Goal: Task Accomplishment & Management: Use online tool/utility

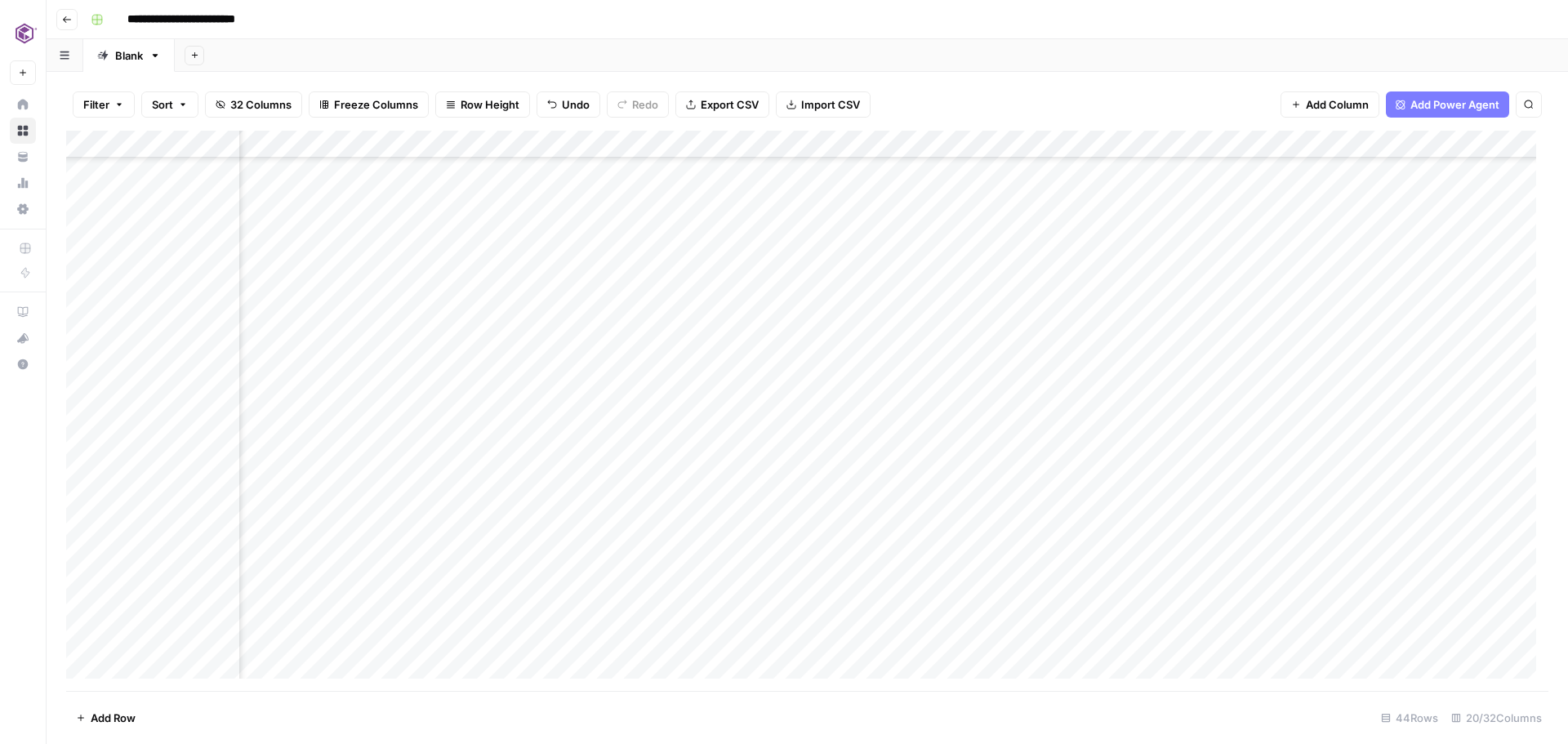
scroll to position [728, 1931]
click at [1144, 581] on div "Add Column" at bounding box center [807, 411] width 1482 height 560
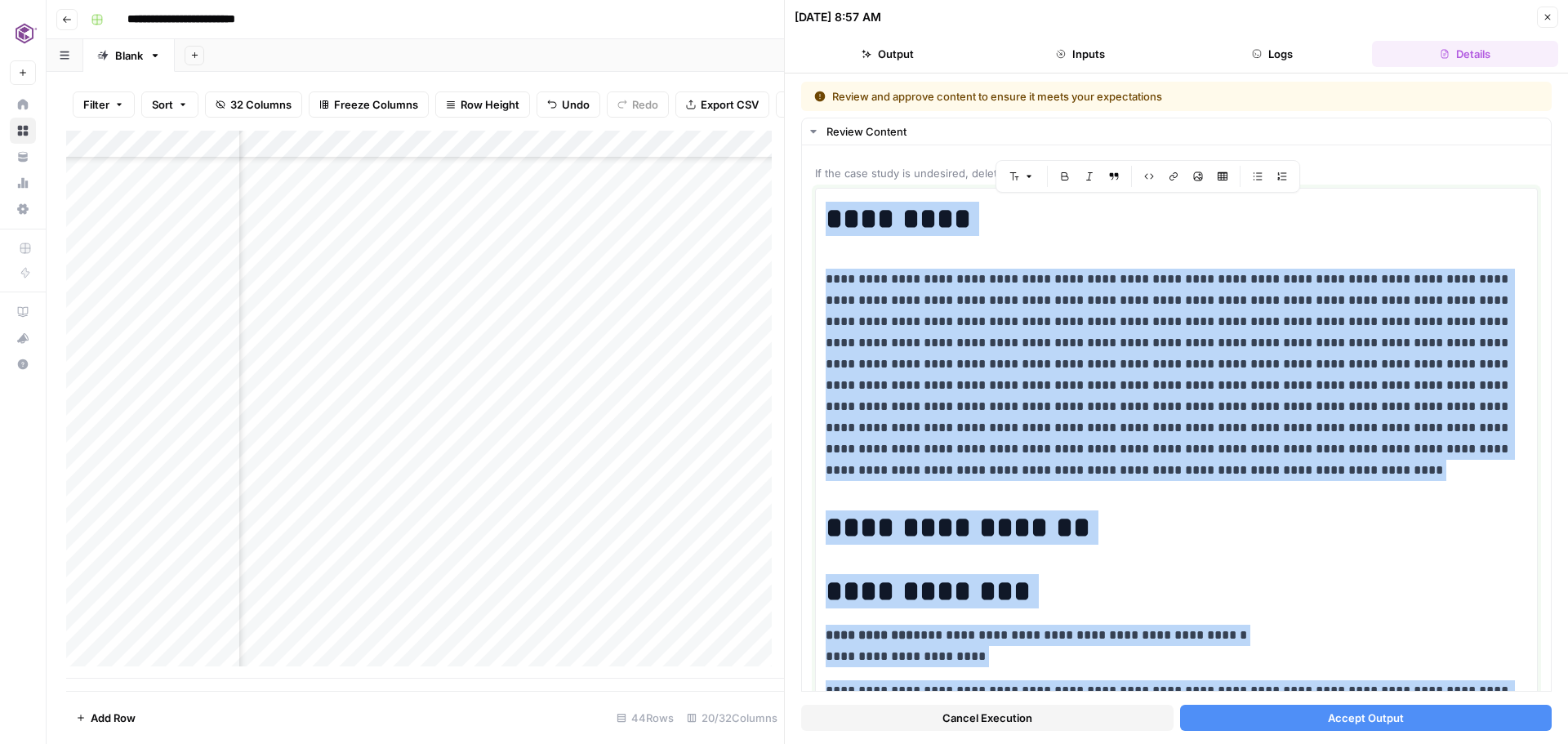
drag, startPoint x: 1391, startPoint y: 628, endPoint x: 792, endPoint y: 192, distance: 740.9
click at [792, 192] on div "**********" at bounding box center [1176, 372] width 784 height 744
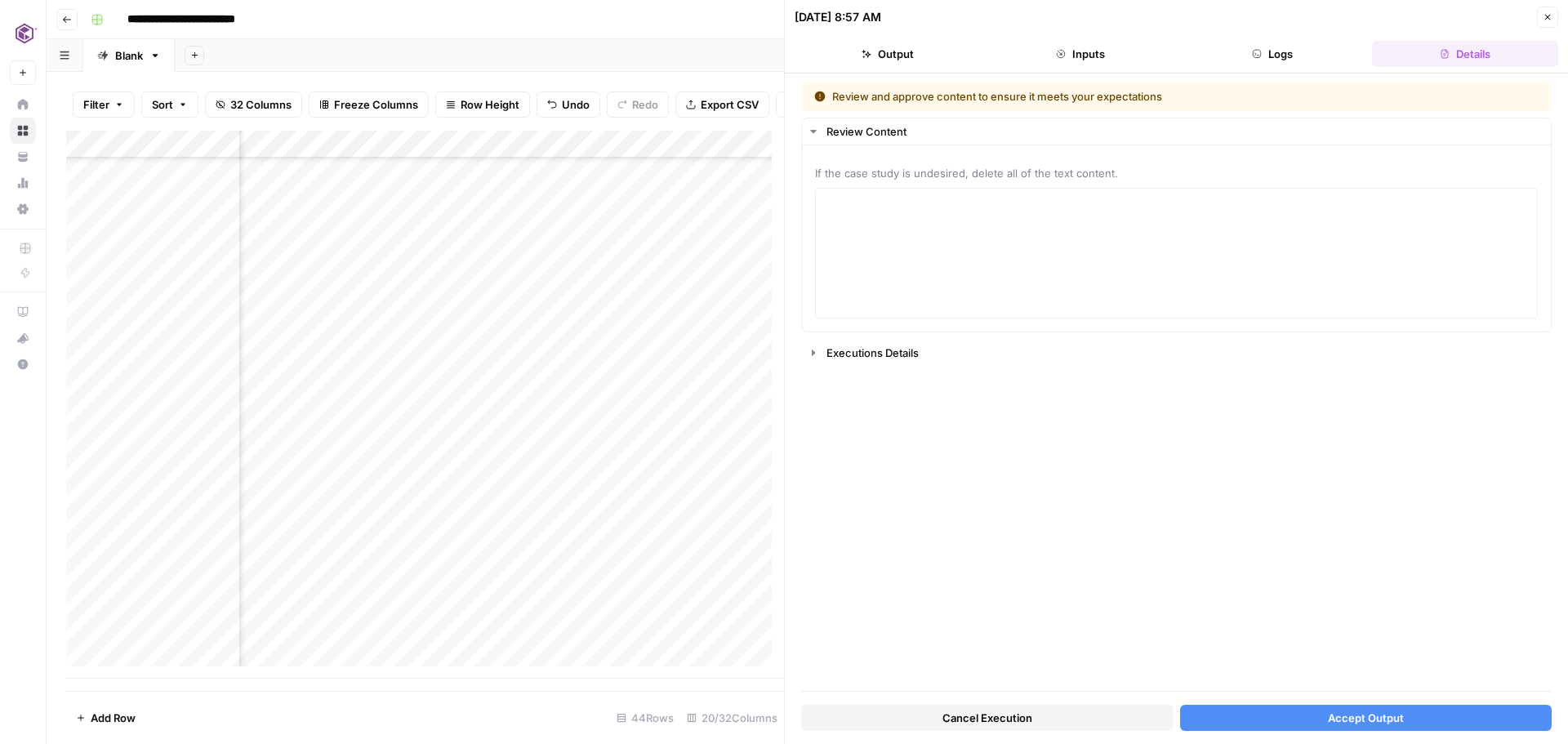
click at [1373, 718] on span "Accept Output" at bounding box center [1366, 718] width 76 height 16
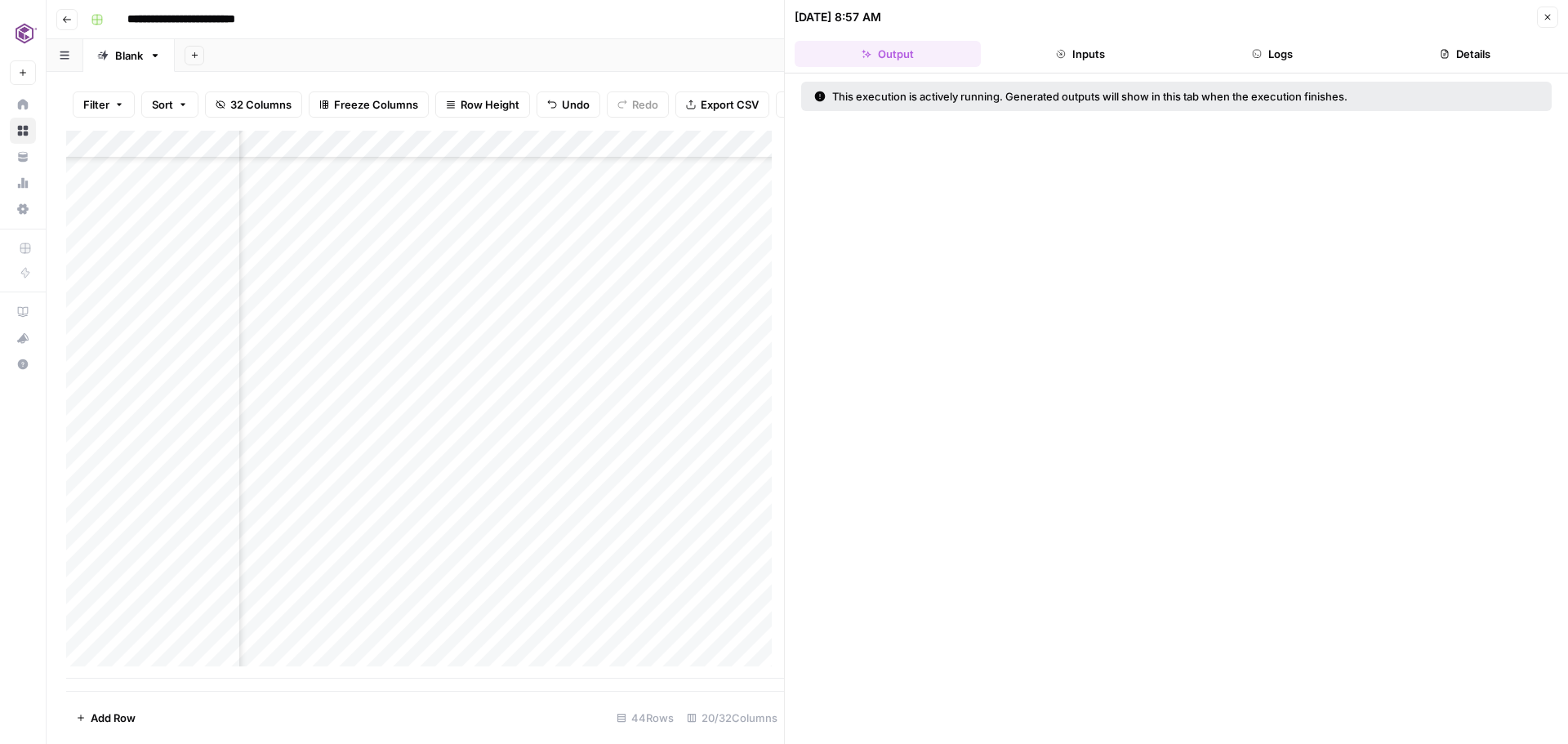
click at [1548, 23] on button "Close" at bounding box center [1548, 17] width 22 height 22
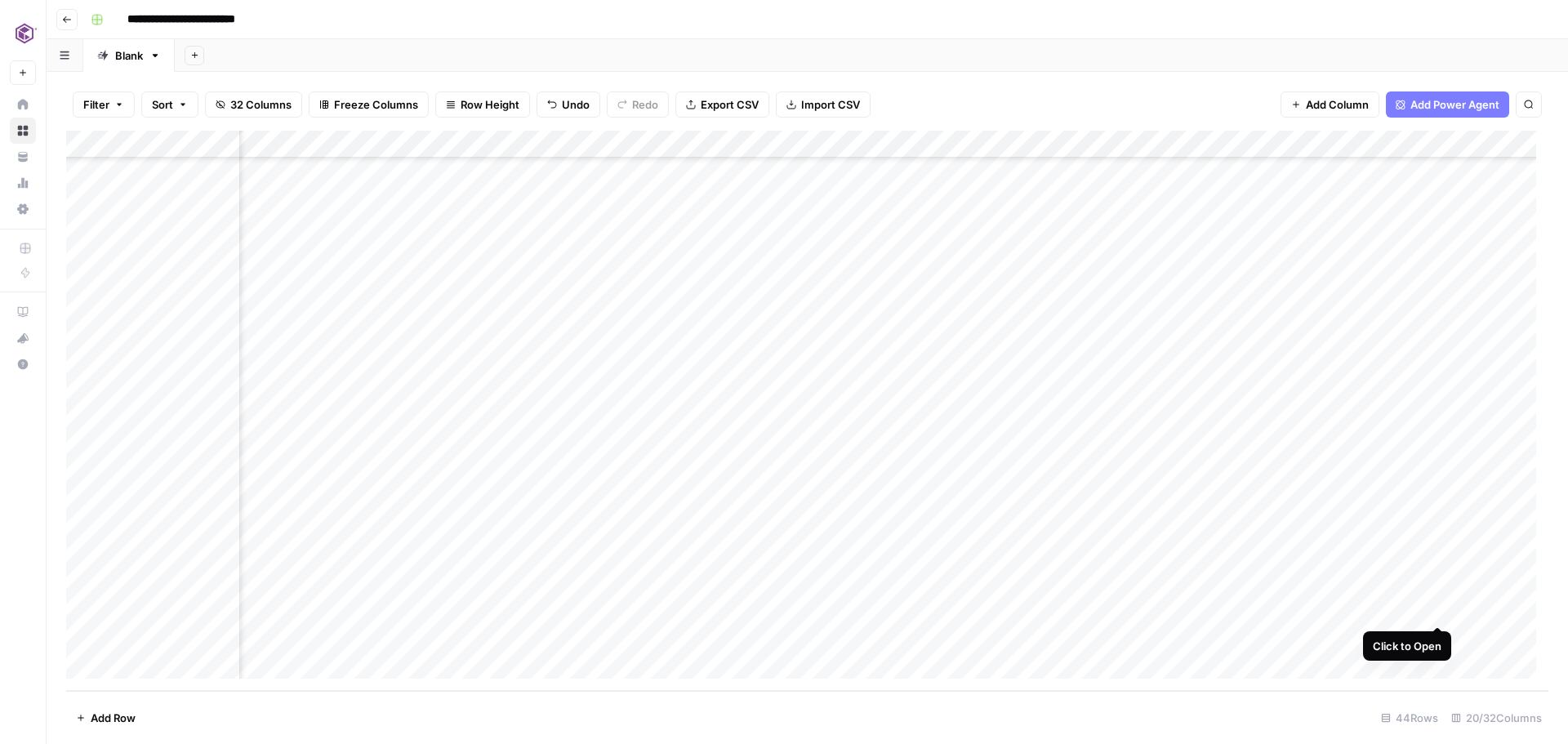
click at [1440, 608] on div "Add Column" at bounding box center [807, 411] width 1482 height 560
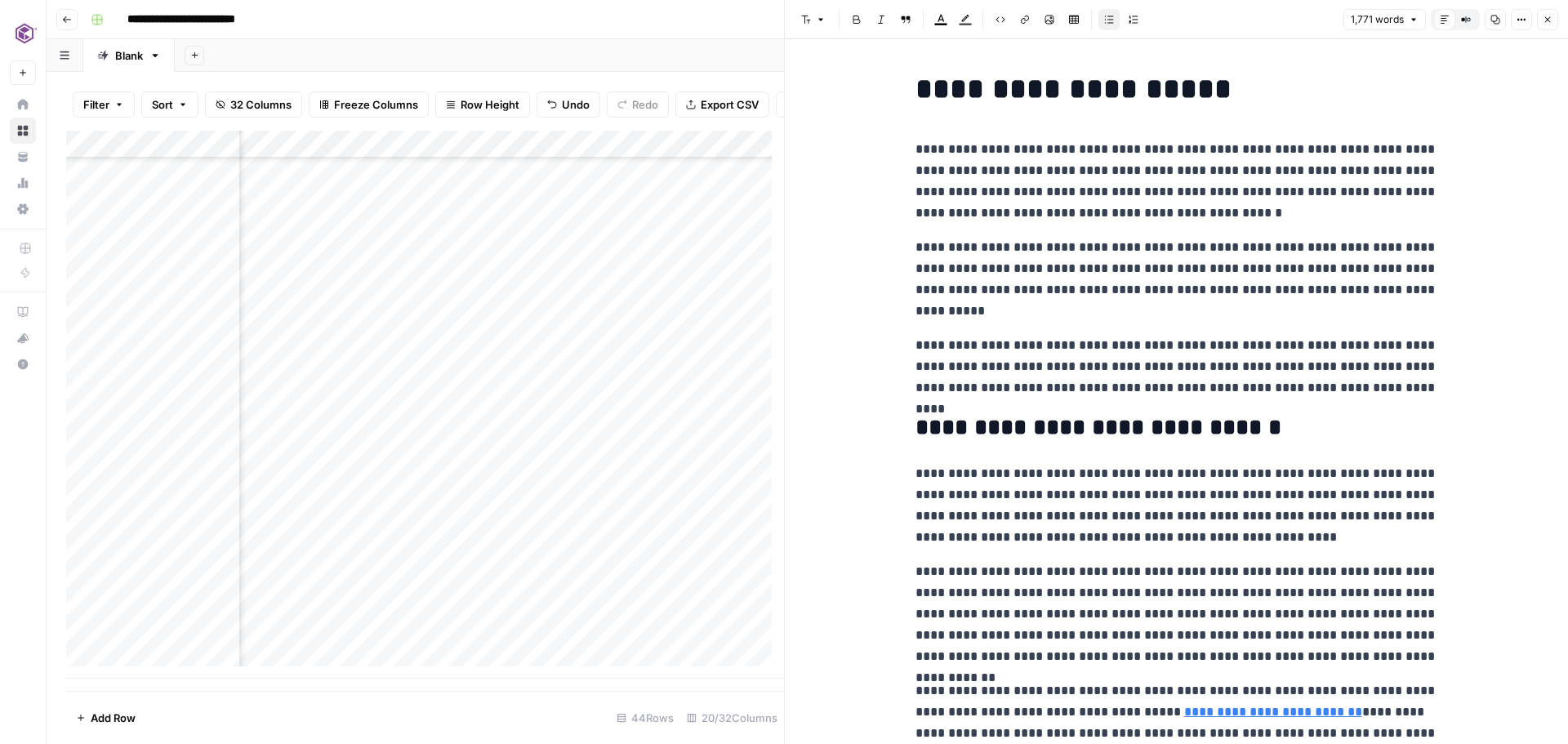
click at [1497, 19] on icon "button" at bounding box center [1495, 20] width 9 height 9
click at [1542, 22] on button "Close" at bounding box center [1548, 20] width 22 height 22
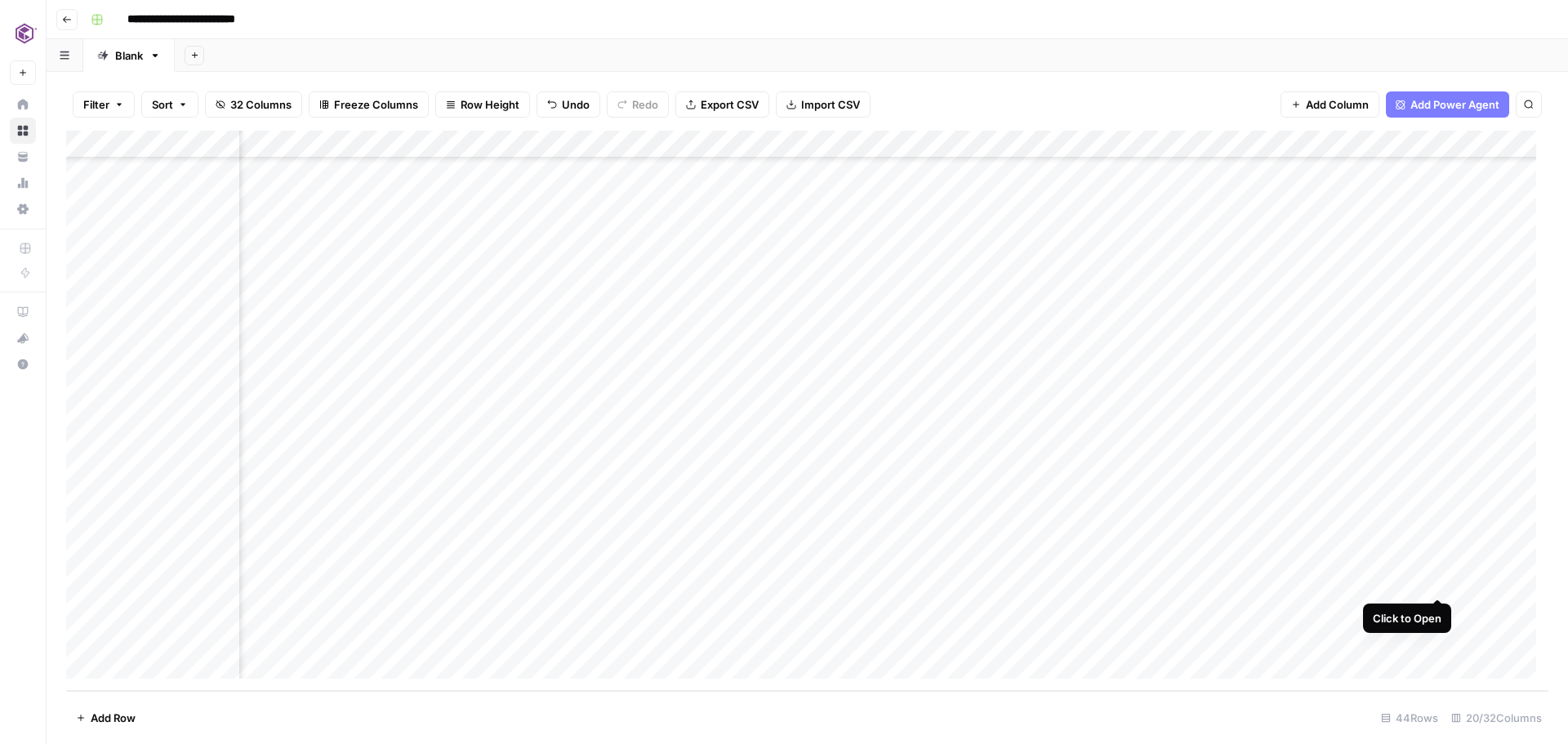
click at [1441, 581] on div "Add Column" at bounding box center [807, 411] width 1482 height 560
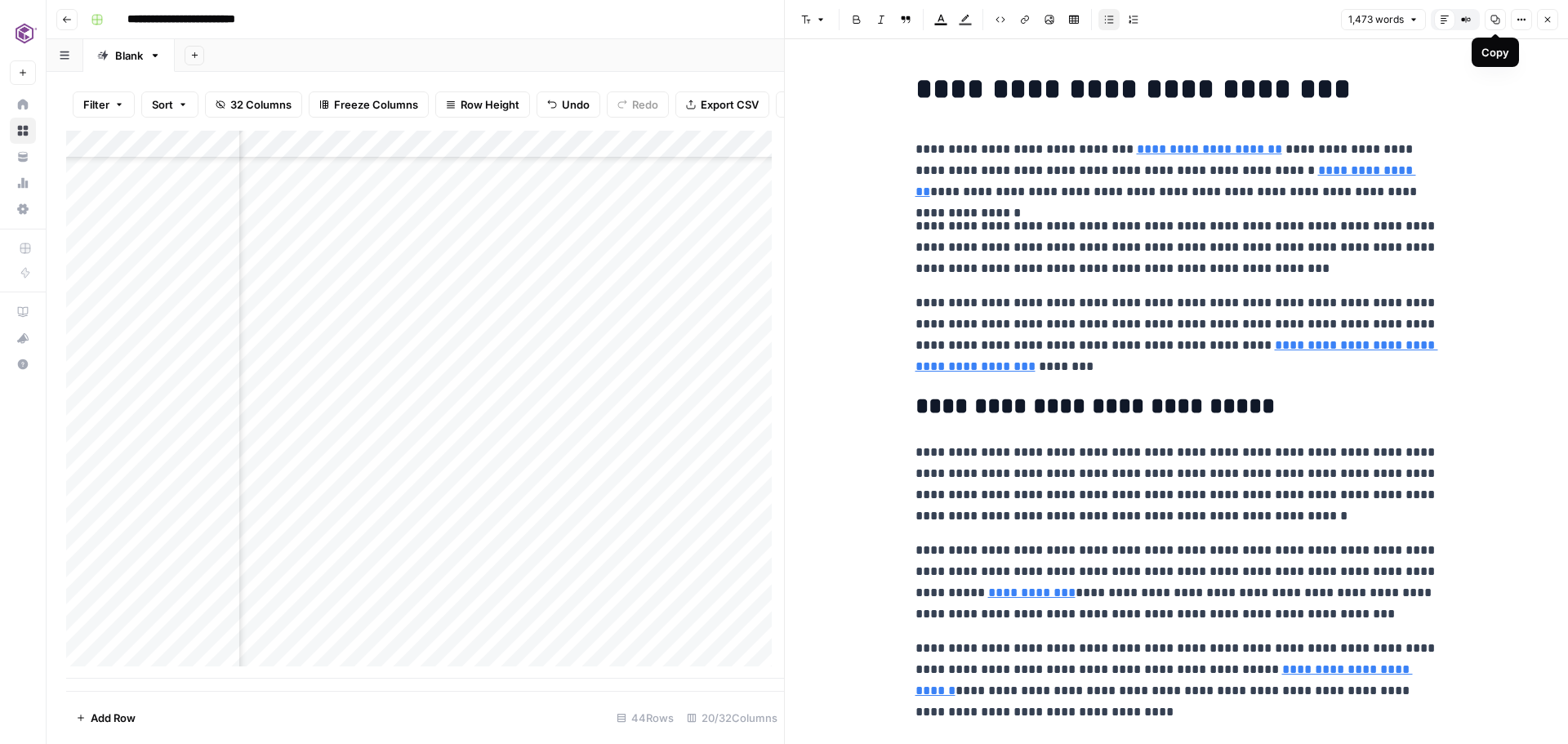
click at [1501, 18] on button "Copy" at bounding box center [1495, 20] width 22 height 22
click at [1546, 13] on button "Close" at bounding box center [1548, 20] width 22 height 22
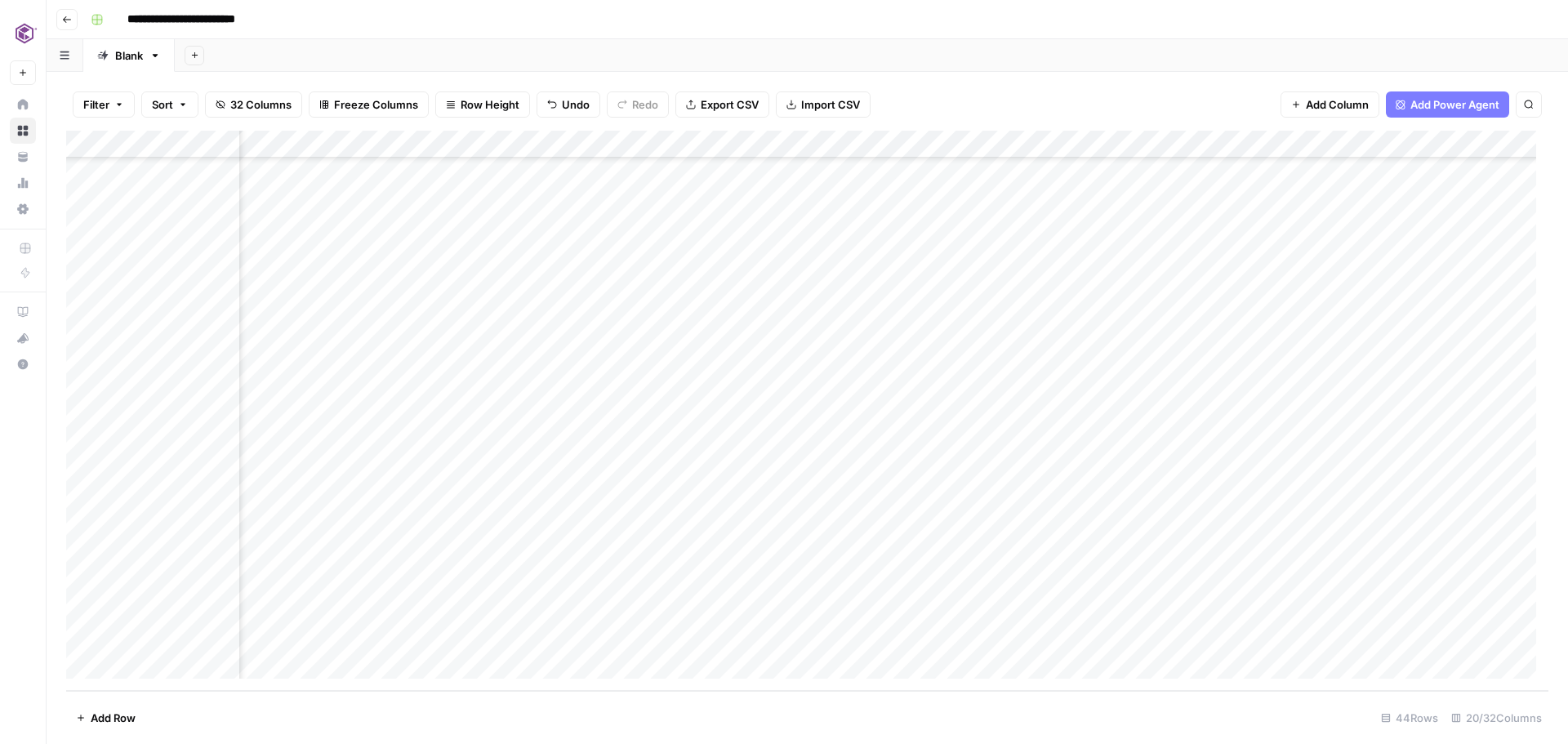
scroll to position [728, 1881]
